Goal: Information Seeking & Learning: Learn about a topic

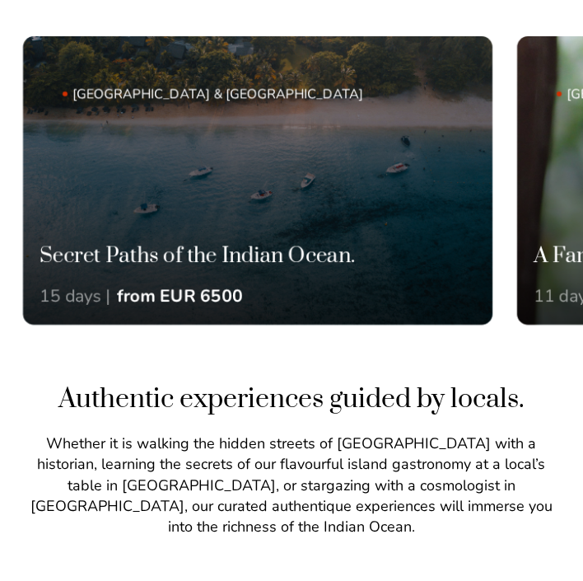
drag, startPoint x: 282, startPoint y: 181, endPoint x: 35, endPoint y: 188, distance: 248.0
click at [49, 183] on link "Mauritius & Réunion Island Secret Paths of the Indian Ocean. 15 days | from EUR…" at bounding box center [257, 180] width 469 height 288
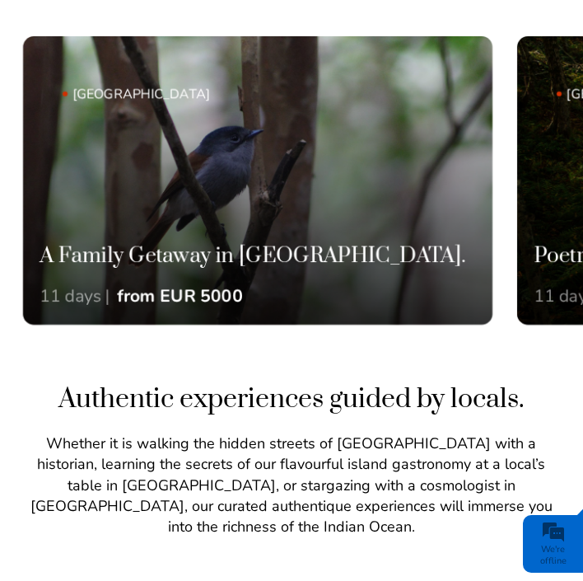
click at [136, 196] on link "Mauritius A Family Getaway in Mauritius. 11 days | from EUR 5000" at bounding box center [257, 180] width 469 height 288
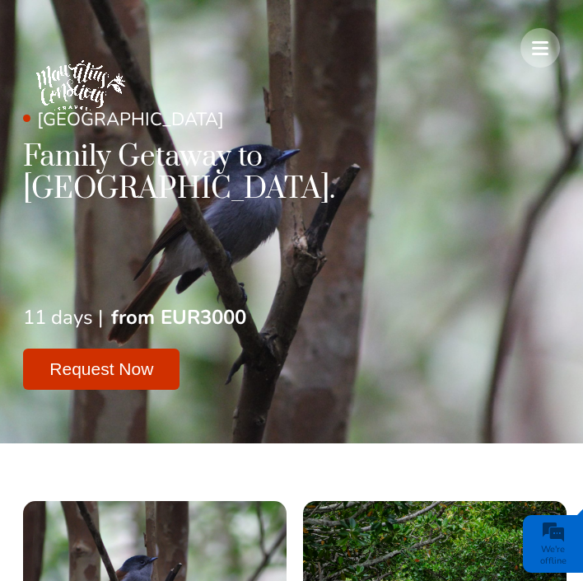
click at [74, 77] on img at bounding box center [80, 85] width 115 height 115
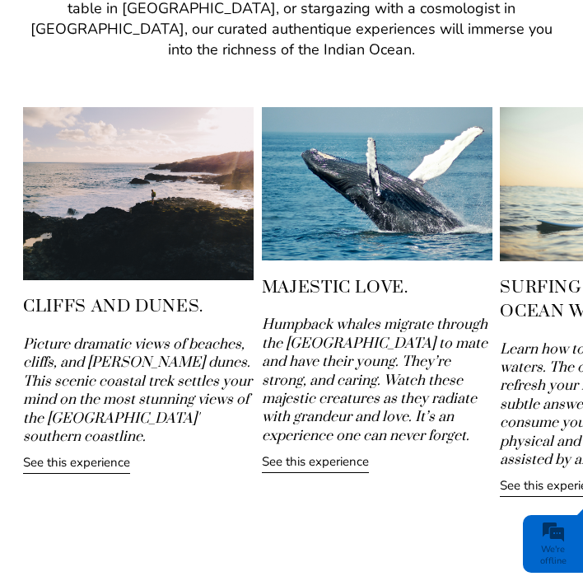
scroll to position [1369, 0]
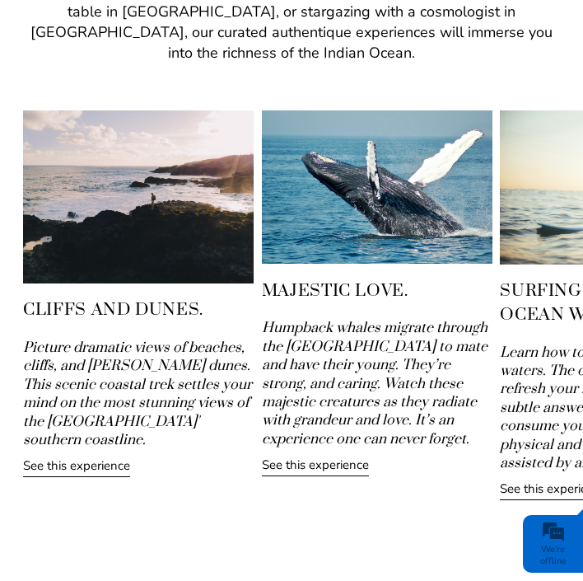
drag, startPoint x: 374, startPoint y: 203, endPoint x: 84, endPoint y: 236, distance: 291.8
click at [262, 236] on img at bounding box center [377, 186] width 231 height 153
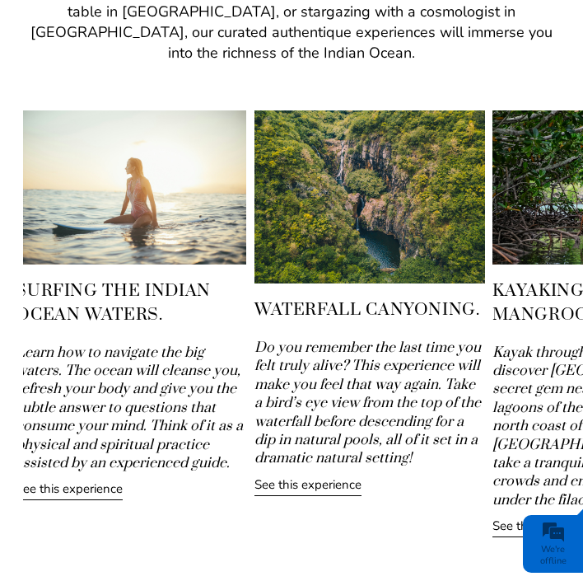
drag, startPoint x: 291, startPoint y: 227, endPoint x: -189, endPoint y: 282, distance: 482.4
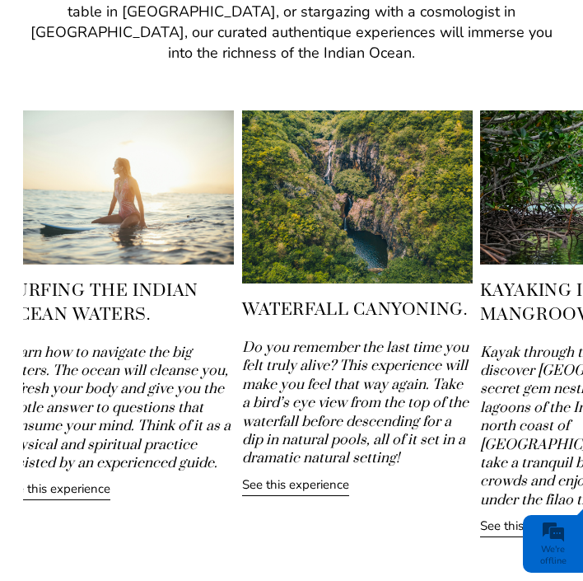
drag, startPoint x: 377, startPoint y: 222, endPoint x: 174, endPoint y: 229, distance: 203.5
click at [242, 226] on img at bounding box center [357, 196] width 231 height 173
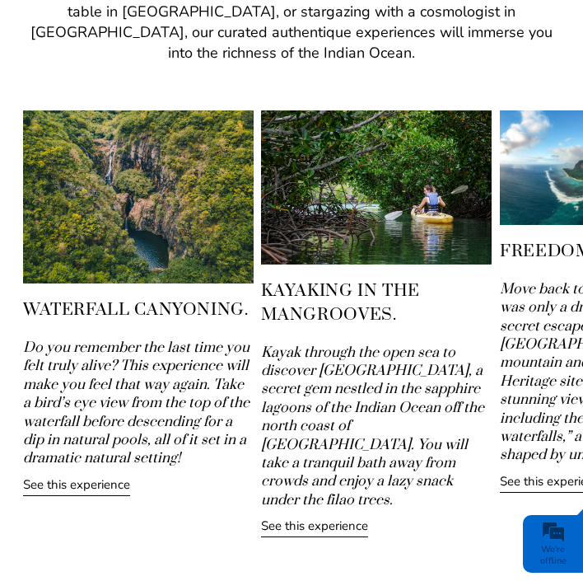
click at [332, 206] on img at bounding box center [376, 187] width 231 height 154
click at [332, 517] on link "See this experience" at bounding box center [314, 527] width 107 height 20
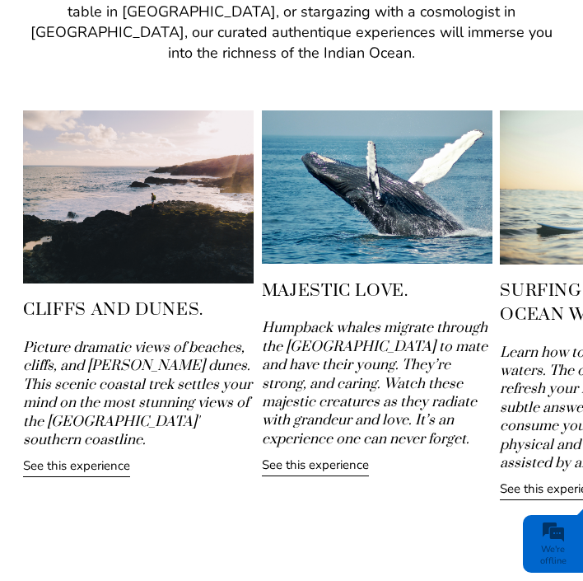
drag, startPoint x: 524, startPoint y: 192, endPoint x: 193, endPoint y: 226, distance: 332.8
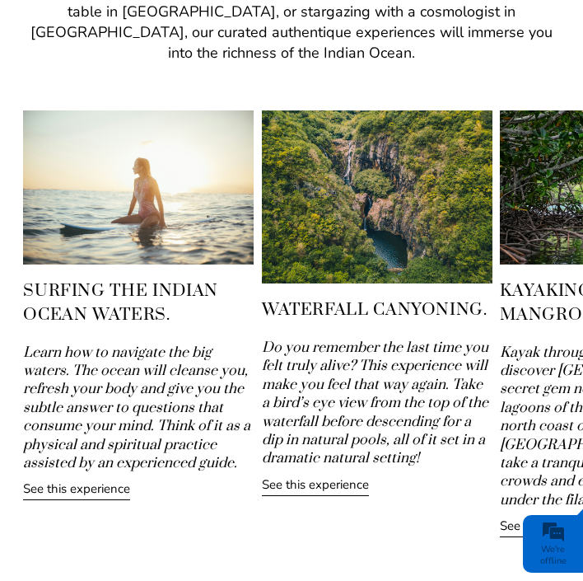
drag, startPoint x: 523, startPoint y: 206, endPoint x: -4, endPoint y: 261, distance: 530.0
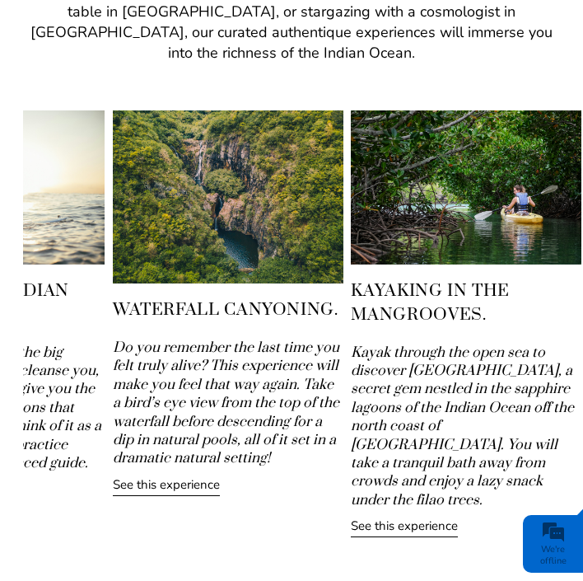
drag, startPoint x: 530, startPoint y: 184, endPoint x: 223, endPoint y: 200, distance: 306.8
click at [351, 200] on img at bounding box center [466, 187] width 231 height 154
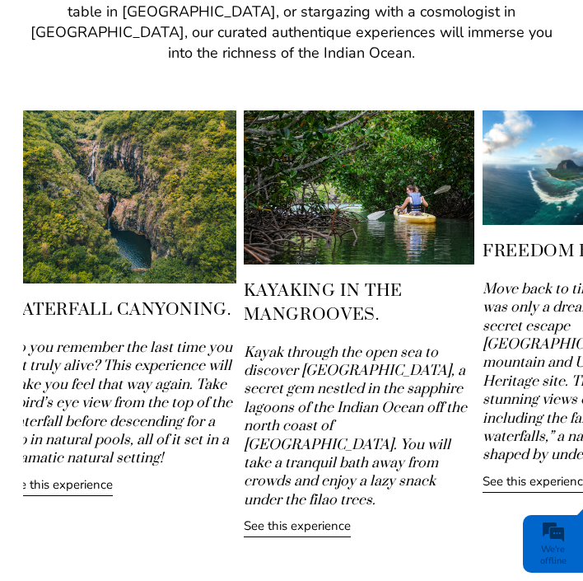
drag, startPoint x: 515, startPoint y: 152, endPoint x: 100, endPoint y: 193, distance: 417.0
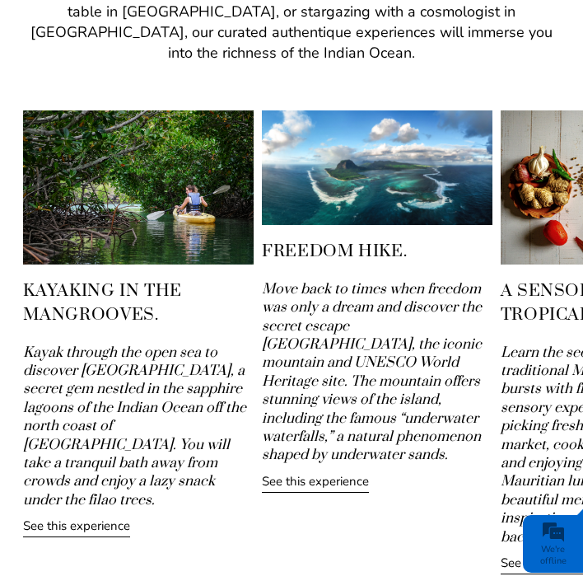
click at [324, 473] on link "See this experience" at bounding box center [315, 483] width 107 height 20
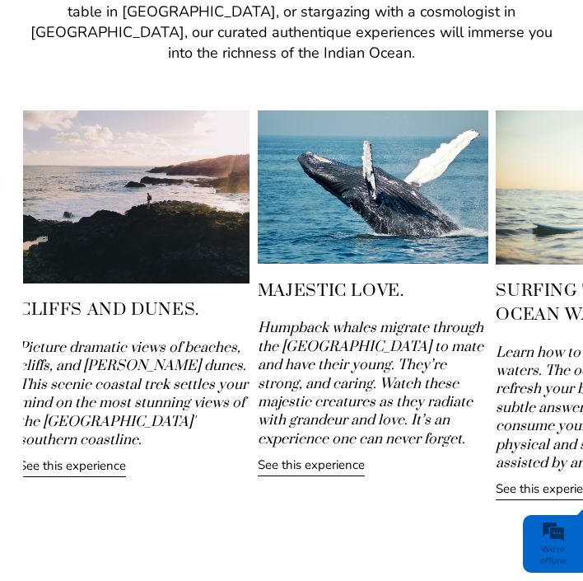
drag, startPoint x: 439, startPoint y: 202, endPoint x: 2, endPoint y: 291, distance: 446.3
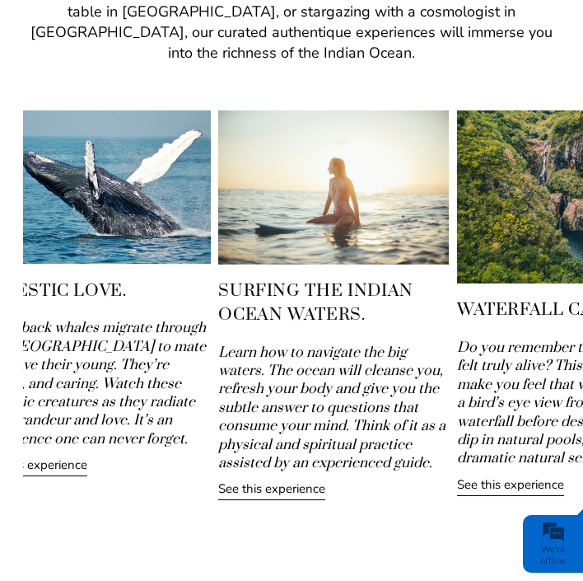
drag, startPoint x: 390, startPoint y: 231, endPoint x: -198, endPoint y: 333, distance: 596.7
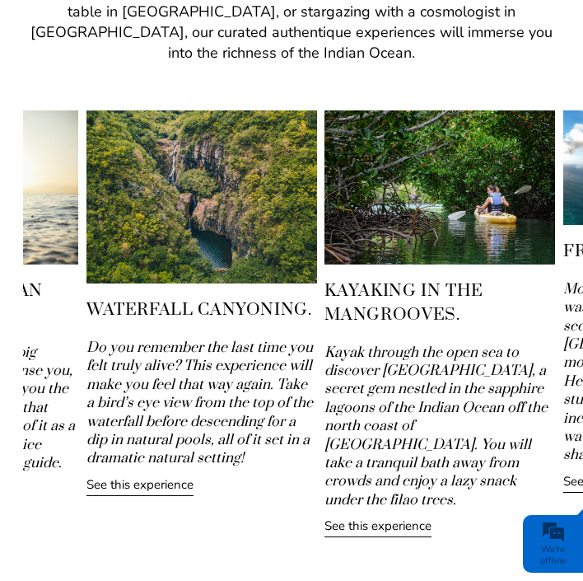
drag, startPoint x: 552, startPoint y: 178, endPoint x: 169, endPoint y: 229, distance: 386.4
click at [324, 229] on img at bounding box center [439, 187] width 231 height 154
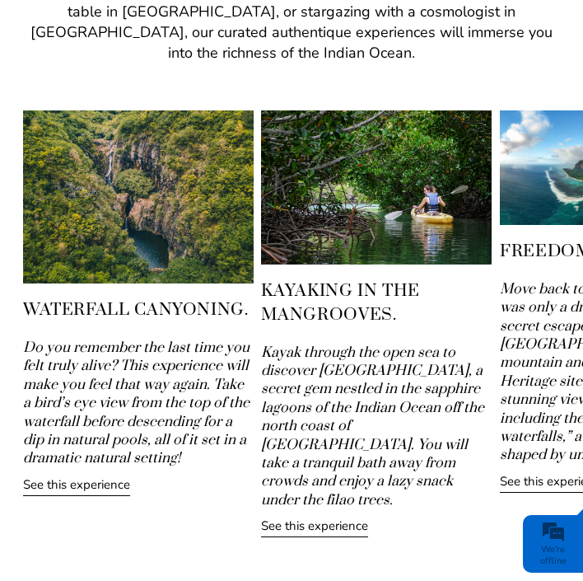
drag, startPoint x: 526, startPoint y: 148, endPoint x: 6, endPoint y: 224, distance: 526.0
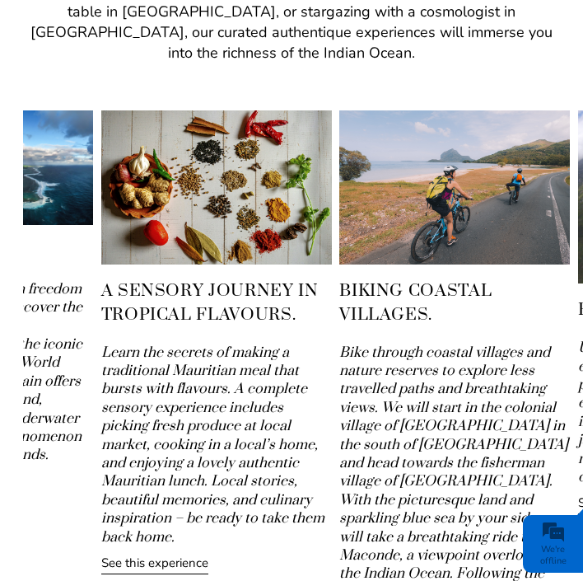
drag, startPoint x: 561, startPoint y: 165, endPoint x: 123, endPoint y: 198, distance: 439.4
click at [137, 191] on img at bounding box center [216, 187] width 231 height 154
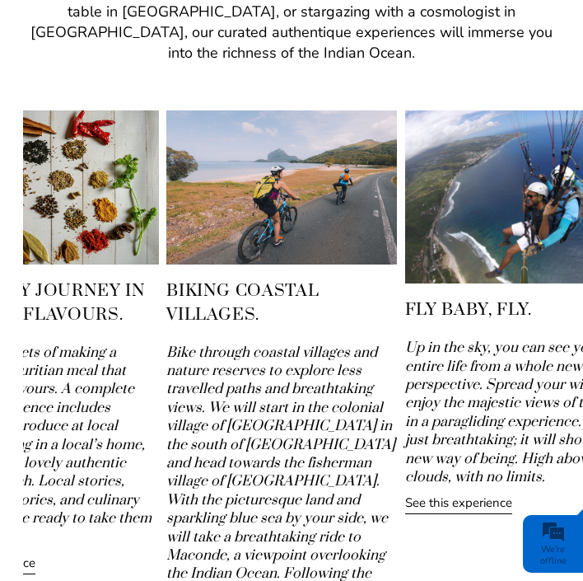
drag, startPoint x: 556, startPoint y: 209, endPoint x: 114, endPoint y: 253, distance: 443.6
click at [166, 251] on div "Biking Coastal Villages. Bike through coastal villages and nature reserves to e…" at bounding box center [281, 406] width 231 height 592
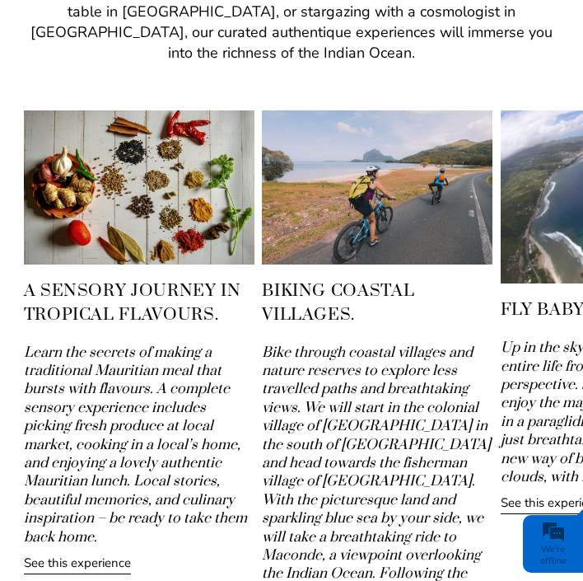
click at [404, 179] on img at bounding box center [377, 187] width 231 height 154
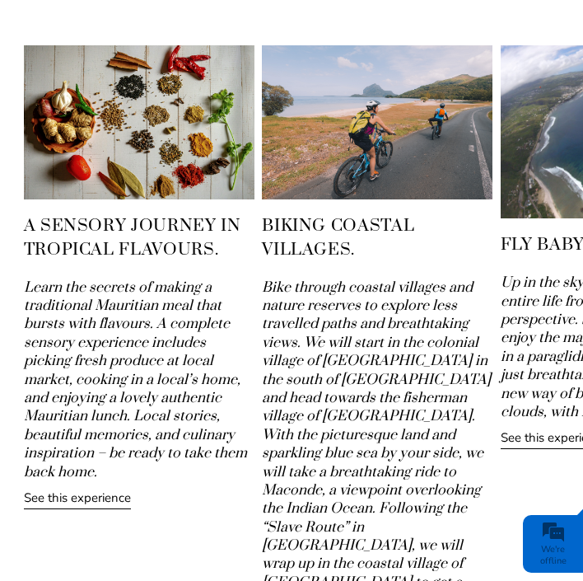
scroll to position [1470, 0]
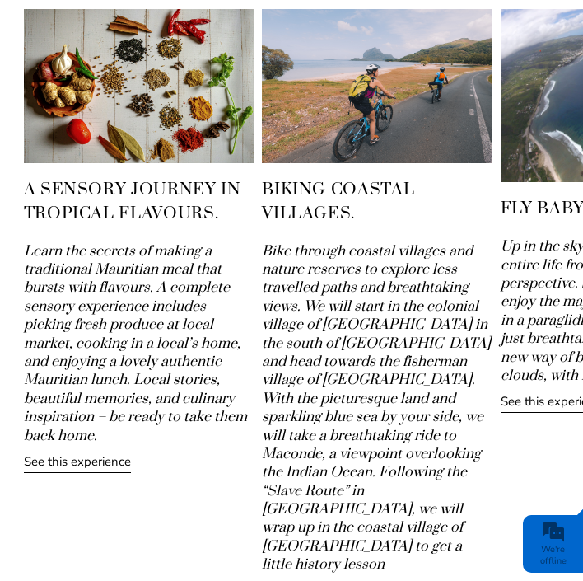
click at [361, 322] on icon "Bike through coastal villages and nature reserves to explore less travelled pat…" at bounding box center [376, 408] width 229 height 332
click at [338, 580] on link "See this experience" at bounding box center [315, 592] width 107 height 20
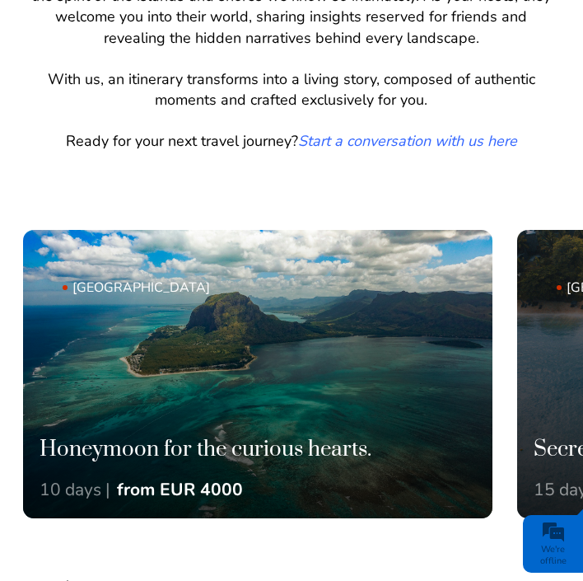
scroll to position [706, 0]
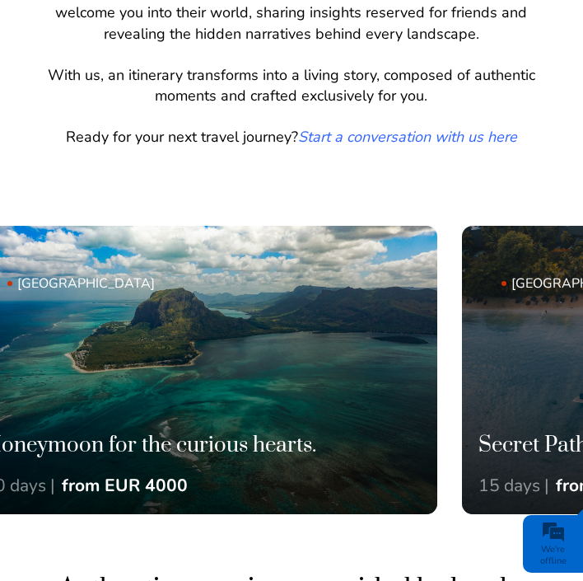
drag, startPoint x: 356, startPoint y: 377, endPoint x: 70, endPoint y: 387, distance: 286.0
click at [70, 387] on link "[GEOGRAPHIC_DATA] Honeymoon for the curious hearts. 10 days | from EUR 4000" at bounding box center [202, 370] width 469 height 288
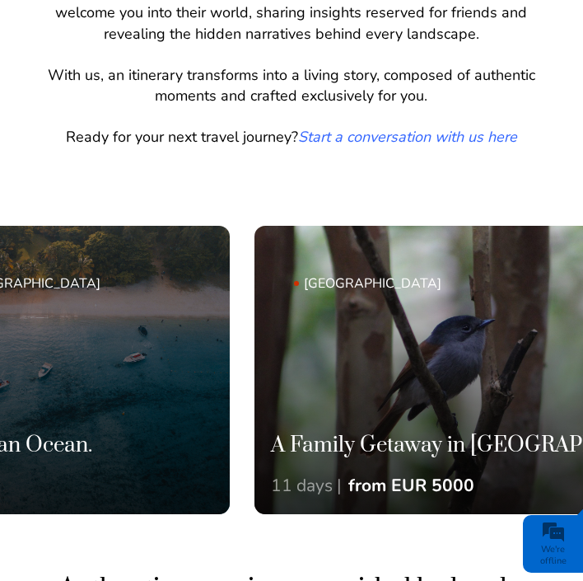
drag, startPoint x: 324, startPoint y: 343, endPoint x: 8, endPoint y: 361, distance: 316.8
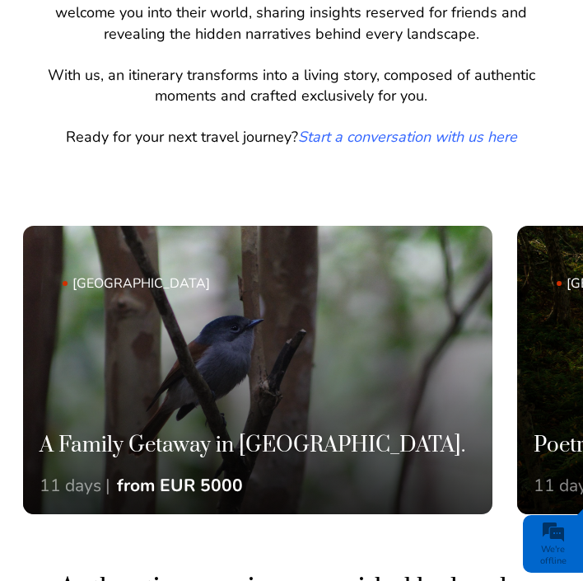
click at [166, 370] on link "[GEOGRAPHIC_DATA] A Family Getaway in [GEOGRAPHIC_DATA]. 11 days | from EUR 5000" at bounding box center [257, 370] width 469 height 288
